Goal: Use online tool/utility: Utilize a website feature to perform a specific function

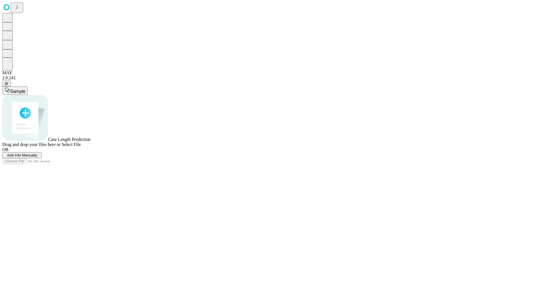
click at [37, 157] on span "Add Info Manually" at bounding box center [22, 155] width 30 height 4
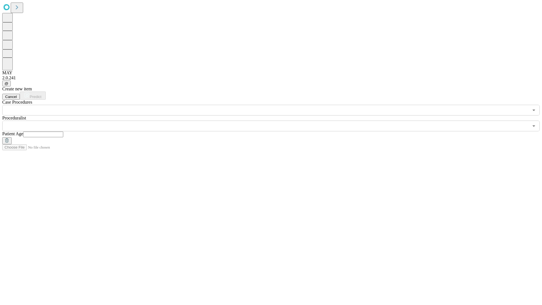
click at [63, 132] on input "text" at bounding box center [43, 135] width 40 height 6
type input "**"
click at [275, 121] on input "text" at bounding box center [265, 126] width 527 height 11
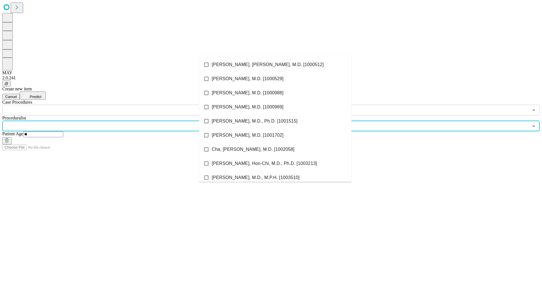
click at [275, 65] on li "[PERSON_NAME], [PERSON_NAME], M.D. [1000512]" at bounding box center [275, 65] width 152 height 14
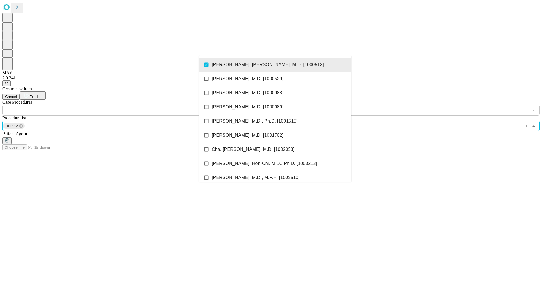
click at [119, 105] on input "text" at bounding box center [265, 110] width 527 height 11
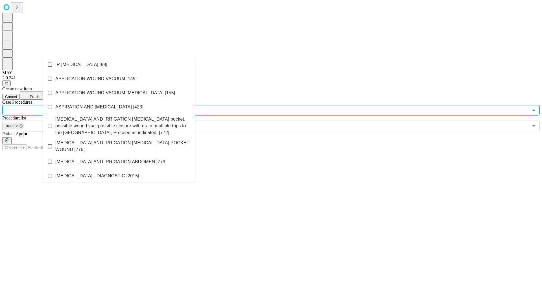
click at [119, 65] on li "IR [MEDICAL_DATA] [98]" at bounding box center [119, 65] width 152 height 14
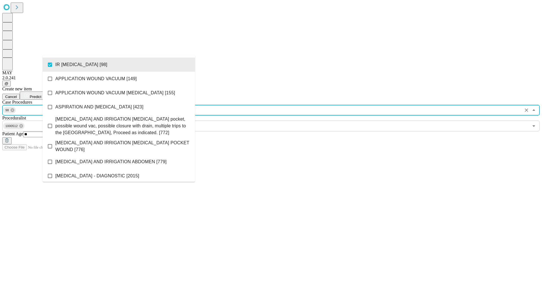
click at [41, 95] on span "Predict" at bounding box center [36, 97] width 12 height 4
